Goal: Information Seeking & Learning: Learn about a topic

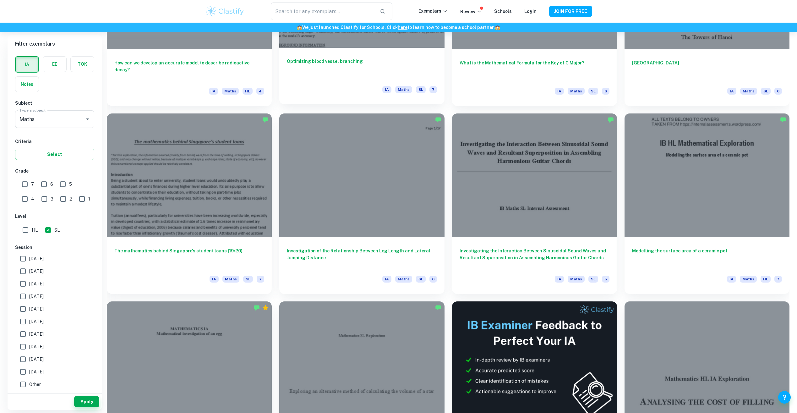
scroll to position [1413, 0]
click at [67, 149] on button "Select" at bounding box center [54, 154] width 79 height 11
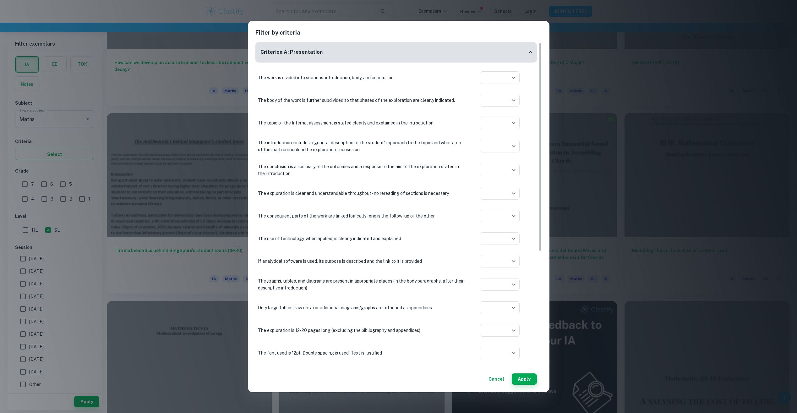
click at [495, 376] on button "Cancel" at bounding box center [496, 378] width 21 height 11
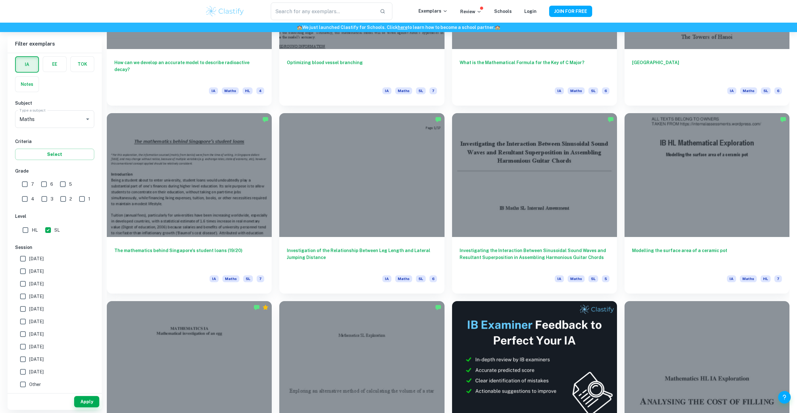
click at [38, 162] on div "IB College Category IA EE TOK Notes Subject Type a subject Maths Type a subject…" at bounding box center [55, 208] width 94 height 363
click at [48, 152] on button "Select" at bounding box center [54, 154] width 79 height 11
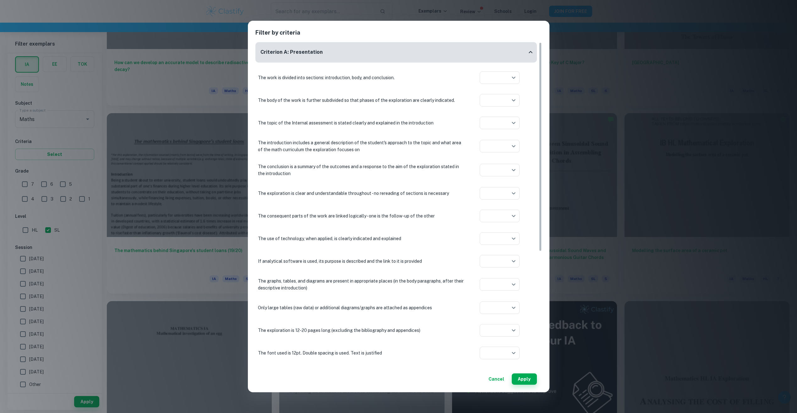
click at [78, 130] on div "Filter by criteria Criterion A: Presentation The work is divided into sections:…" at bounding box center [398, 206] width 797 height 413
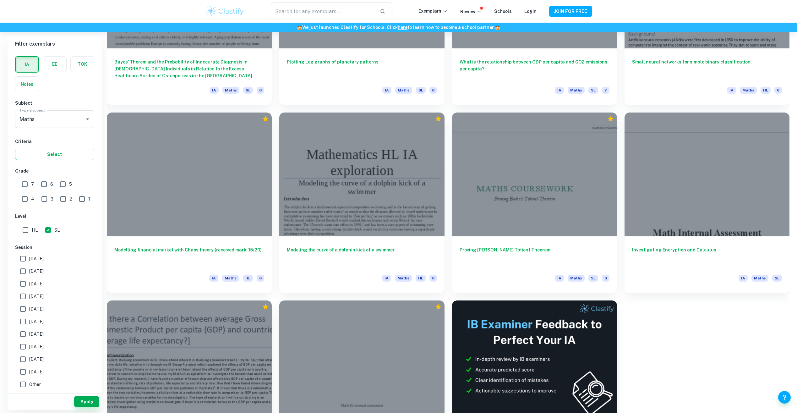
scroll to position [2166, 0]
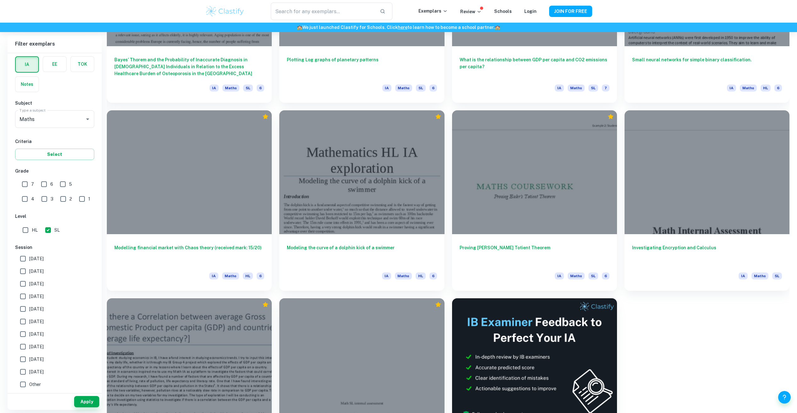
click at [48, 231] on input "SL" at bounding box center [48, 230] width 13 height 13
click at [47, 234] on input "SL" at bounding box center [48, 230] width 13 height 13
checkbox input "true"
click at [93, 402] on button "Apply" at bounding box center [86, 401] width 25 height 11
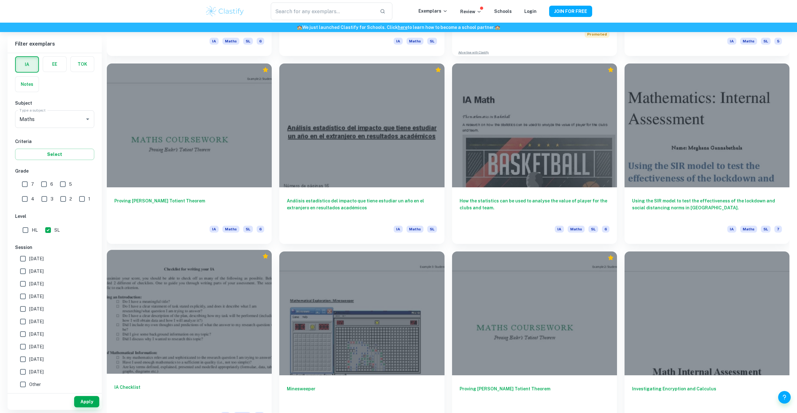
scroll to position [2104, 0]
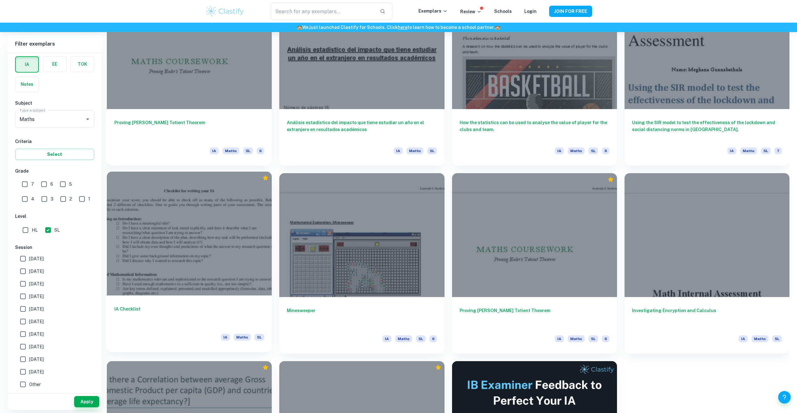
click at [168, 326] on div "IA Checklist IA Maths SL" at bounding box center [189, 323] width 165 height 57
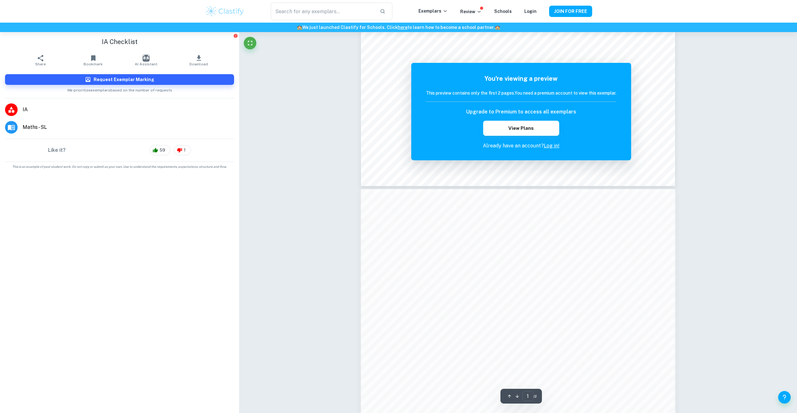
scroll to position [485, 0]
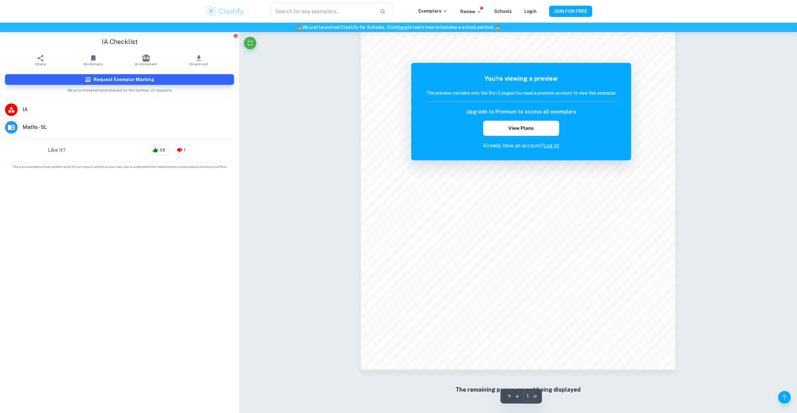
click at [551, 145] on link "Log in!" at bounding box center [551, 146] width 16 height 6
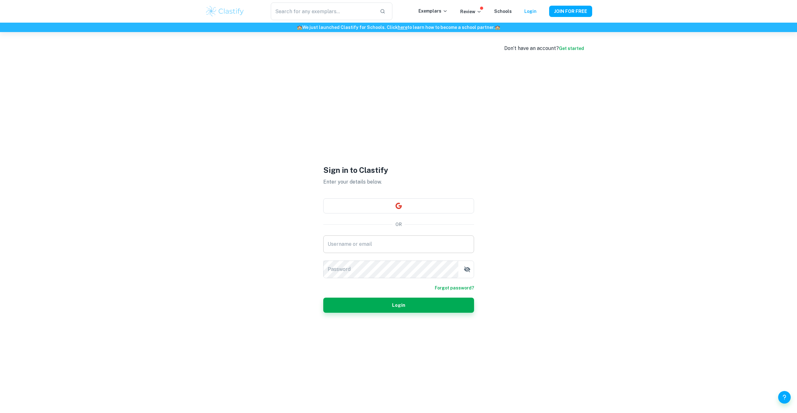
click at [417, 238] on input "Username or email" at bounding box center [398, 244] width 151 height 18
type input "jjbb123me@gmail.com"
click at [389, 309] on button "Login" at bounding box center [398, 304] width 151 height 15
click at [323, 297] on button "Login" at bounding box center [398, 304] width 151 height 15
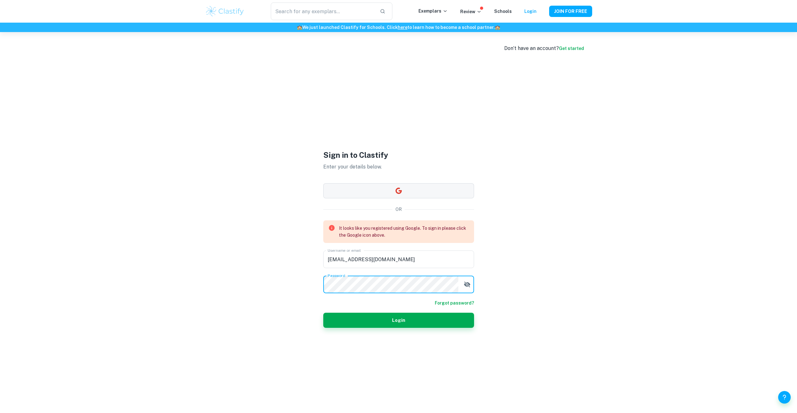
click at [408, 189] on div "Sign in to Clastify Enter your details below. OR It looks like you registered u…" at bounding box center [398, 238] width 151 height 413
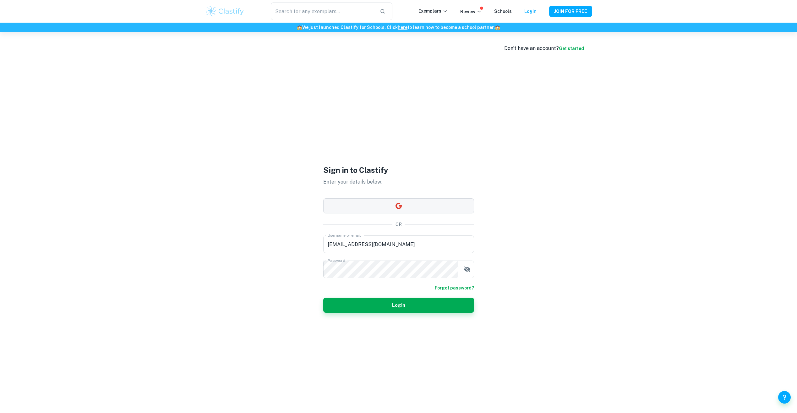
click at [396, 206] on icon "button" at bounding box center [398, 206] width 6 height 6
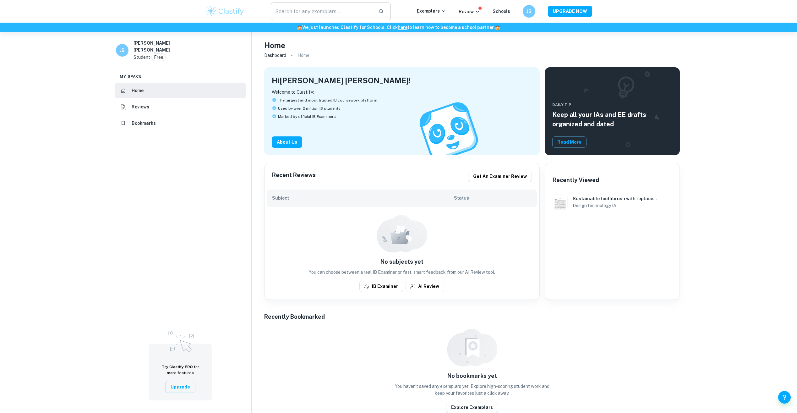
click at [328, 8] on input "text" at bounding box center [322, 12] width 103 height 18
type input "maths ia"
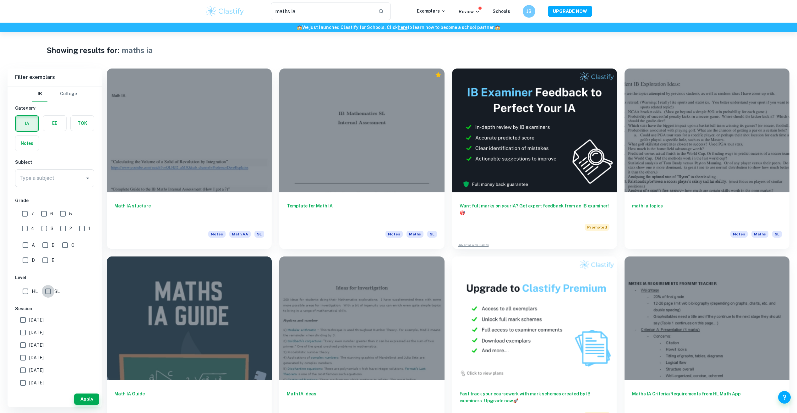
click at [45, 290] on input "SL" at bounding box center [48, 291] width 13 height 13
checkbox input "true"
click at [93, 404] on button "Apply" at bounding box center [86, 398] width 25 height 11
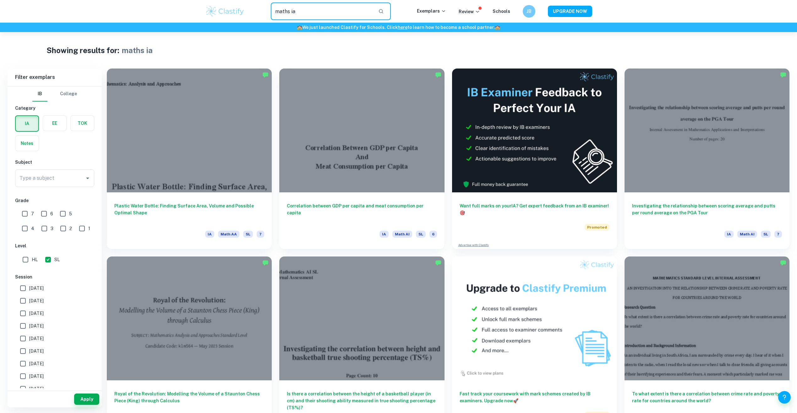
click at [308, 8] on input "maths ia" at bounding box center [322, 12] width 103 height 18
type input "maths ia checklist"
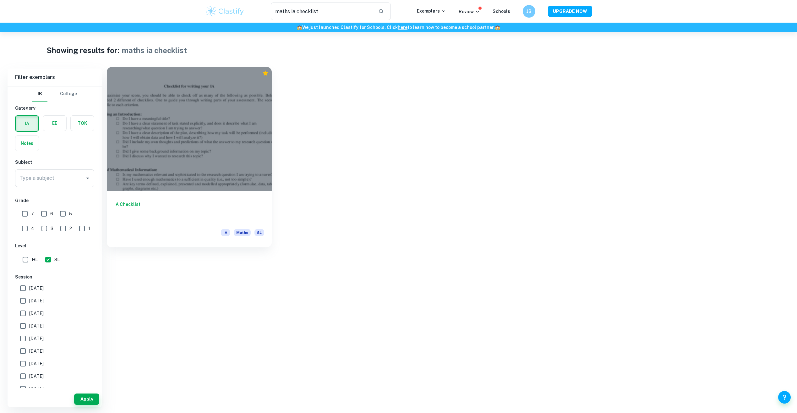
click at [171, 197] on div "IA Checklist IA Maths SL" at bounding box center [189, 219] width 165 height 57
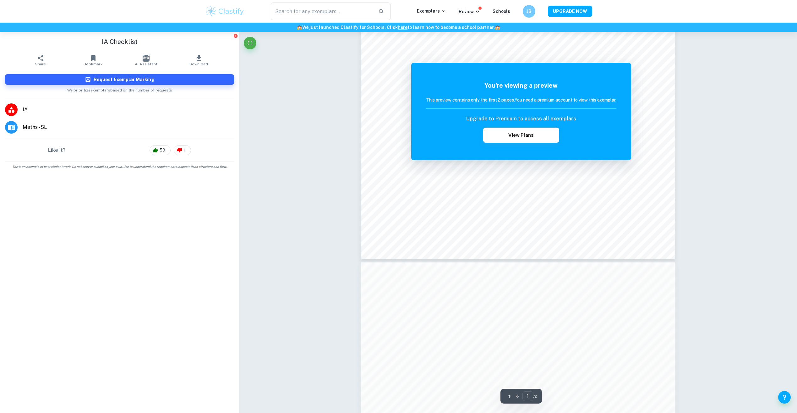
scroll to position [139, 0]
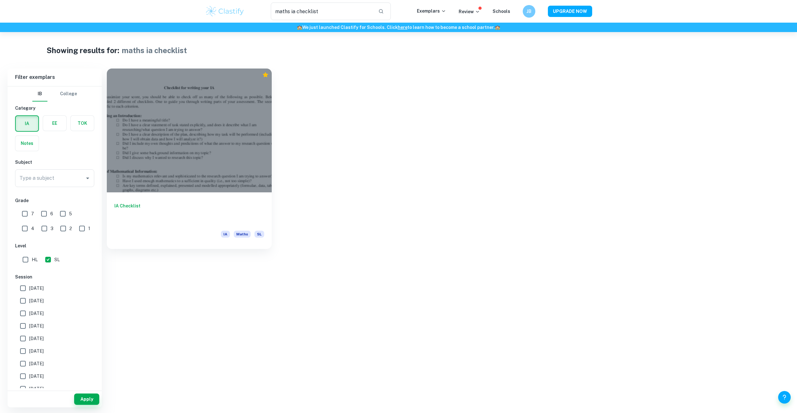
type input "maths ia"
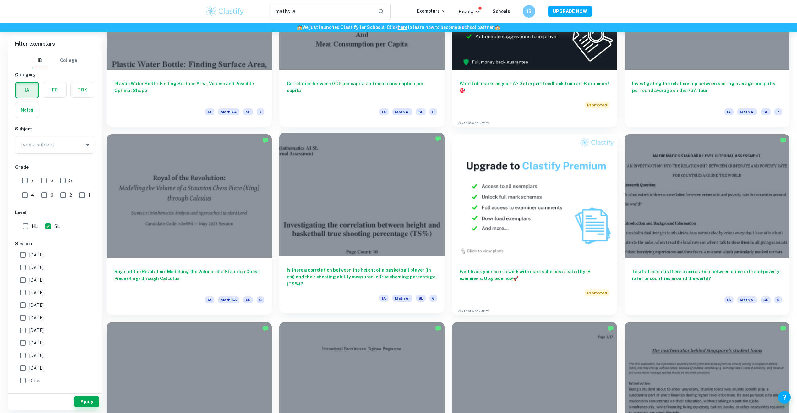
scroll to position [126, 0]
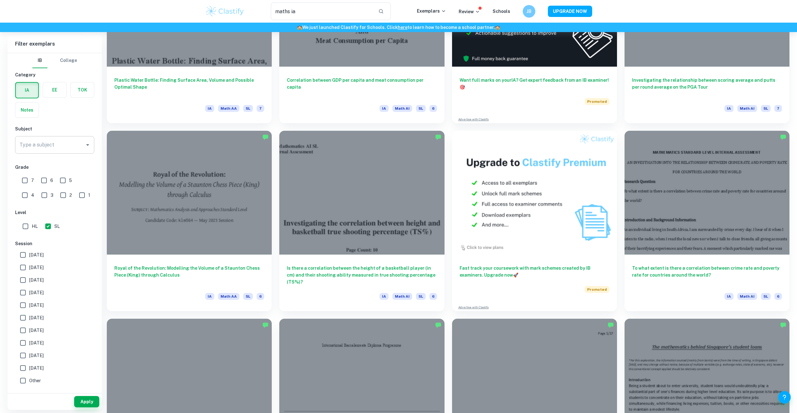
click at [71, 141] on input "Type a subject" at bounding box center [50, 145] width 64 height 12
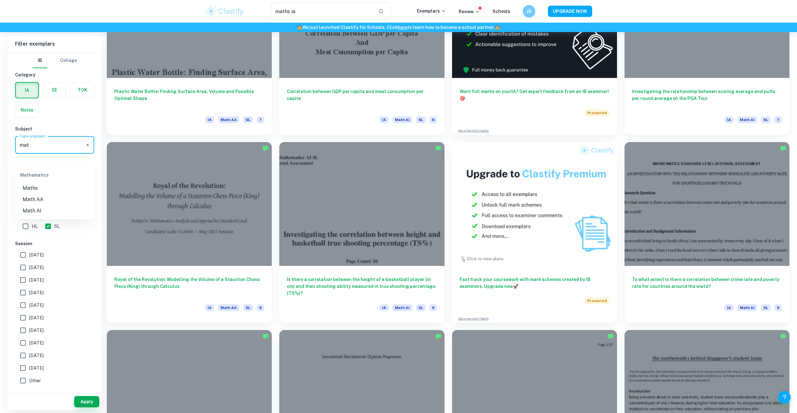
scroll to position [94, 0]
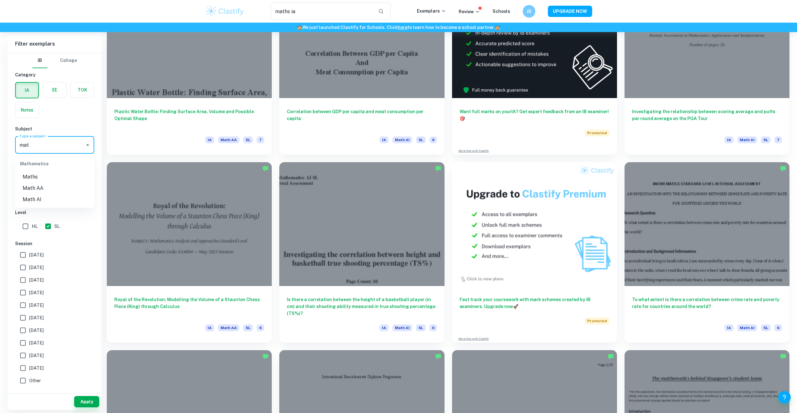
click at [42, 201] on li "Math AI" at bounding box center [54, 199] width 79 height 11
type input "Math AI"
click at [84, 402] on button "Apply" at bounding box center [86, 401] width 25 height 11
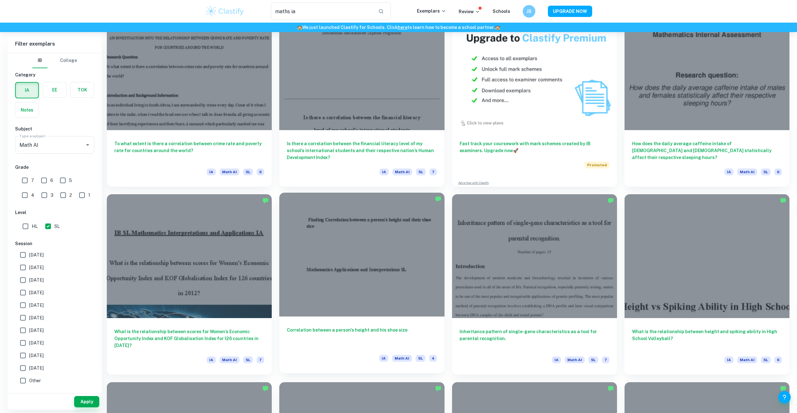
scroll to position [251, 0]
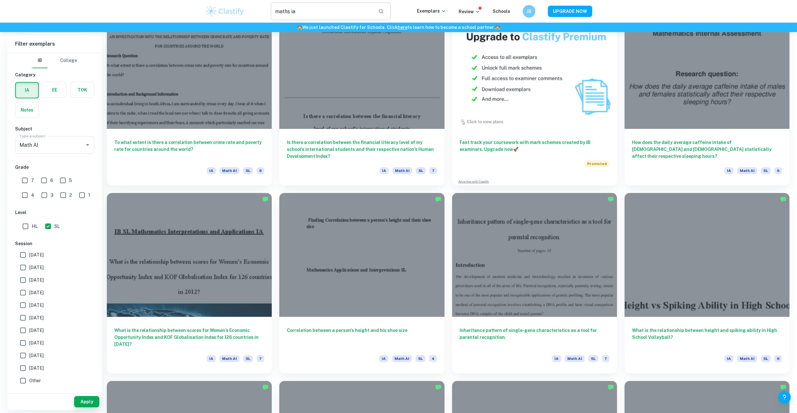
drag, startPoint x: 310, startPoint y: 10, endPoint x: 314, endPoint y: 19, distance: 9.7
click at [312, 11] on input "maths ia" at bounding box center [322, 12] width 103 height 18
type input "maths ia voronoi"
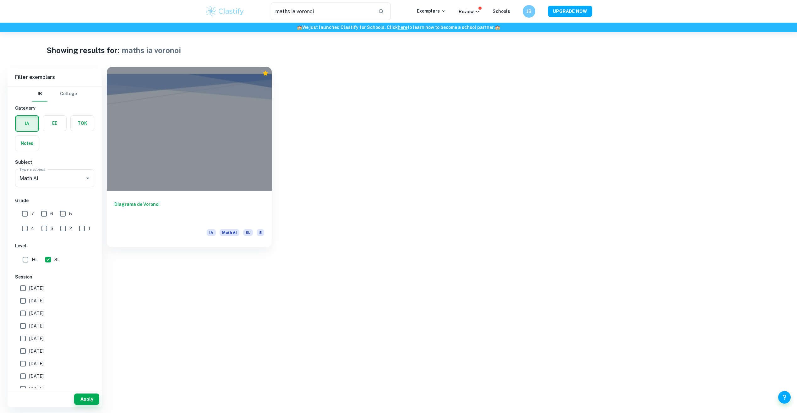
click at [166, 208] on h6 "Diagrama de Voronoi" at bounding box center [189, 211] width 150 height 21
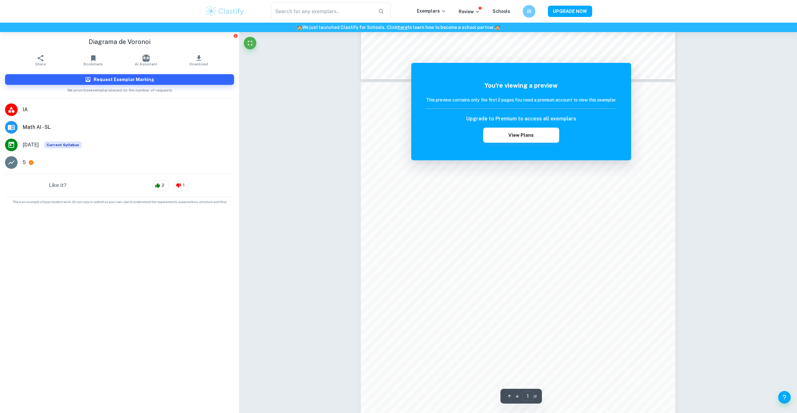
scroll to position [220, 0]
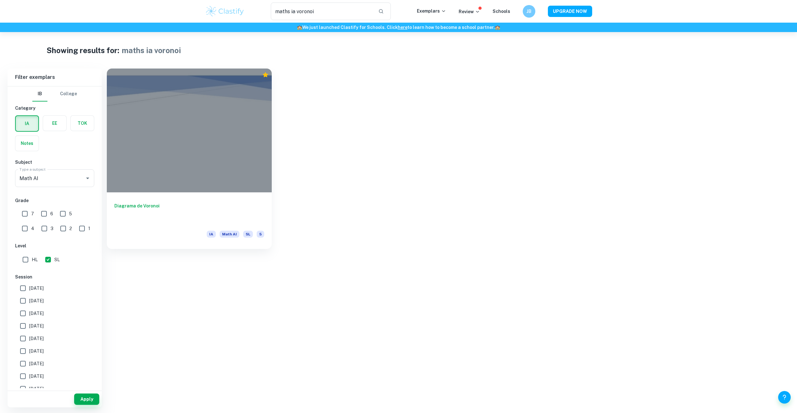
type input "maths ia"
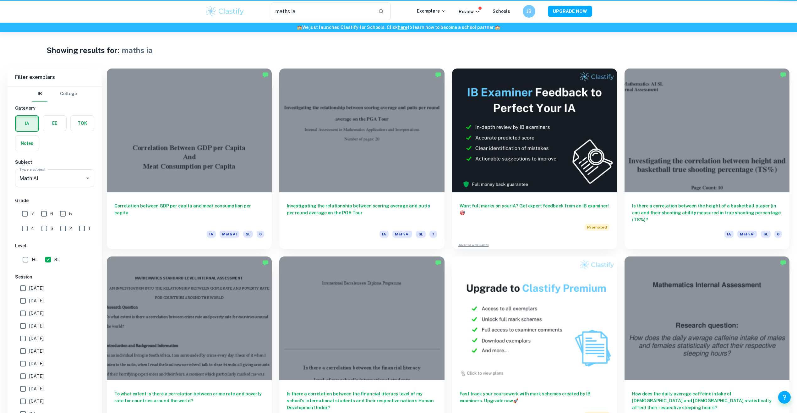
scroll to position [32, 0]
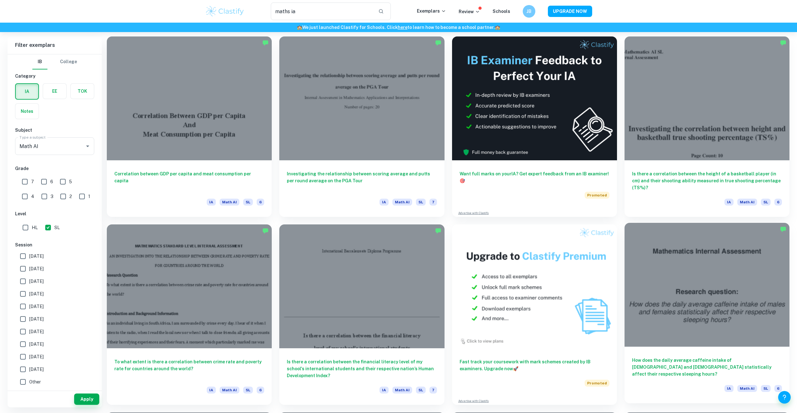
click at [675, 343] on div at bounding box center [706, 285] width 165 height 124
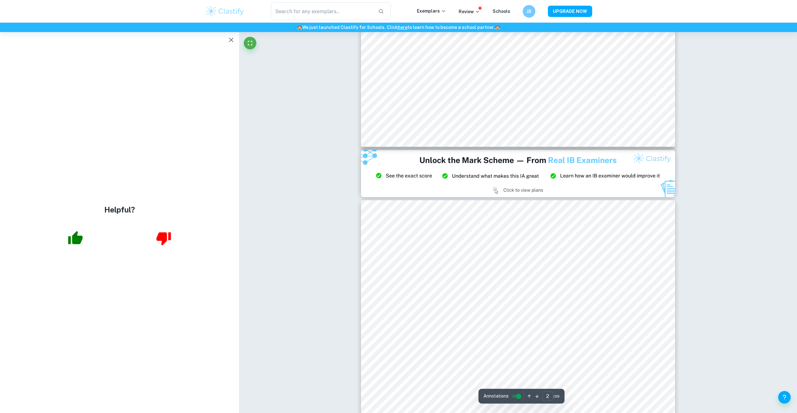
type input "3"
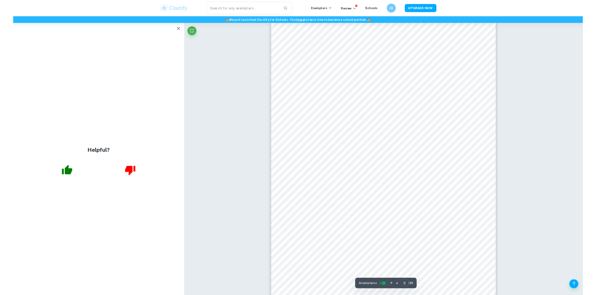
scroll to position [942, 0]
